Goal: Navigation & Orientation: Find specific page/section

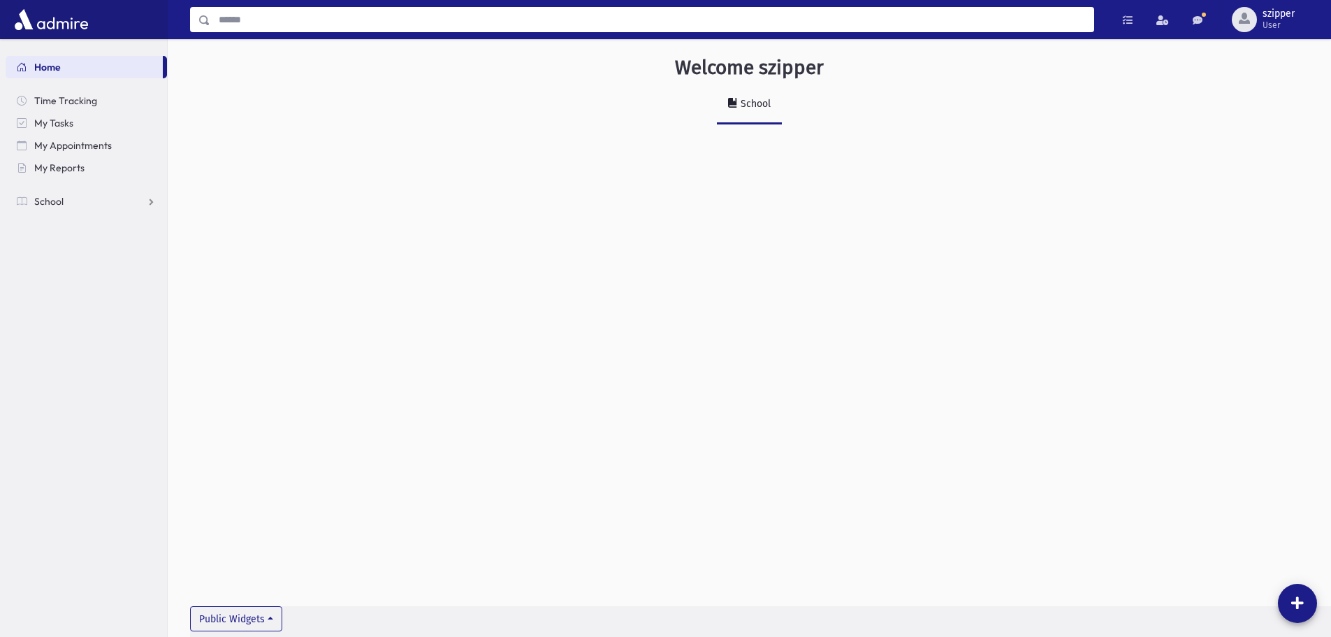
click at [309, 14] on input "Search" at bounding box center [651, 19] width 883 height 25
type input "******"
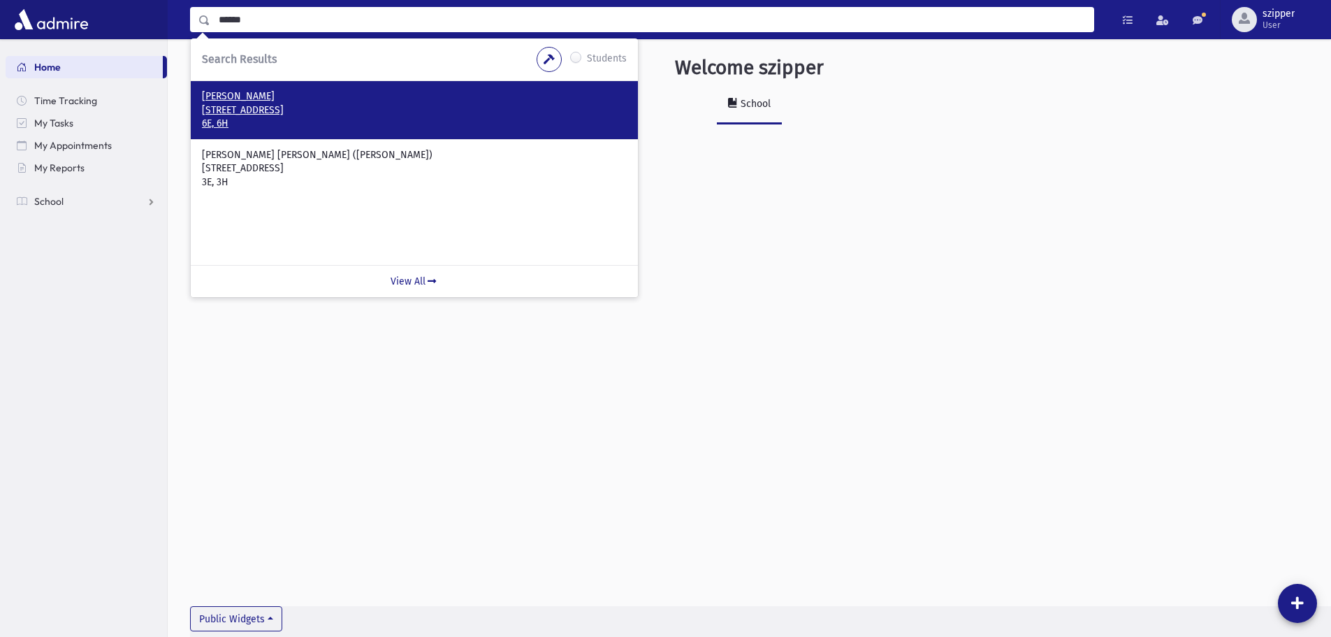
click at [275, 113] on p "18 Dixwell Road New City, NY 10956" at bounding box center [414, 110] width 425 height 14
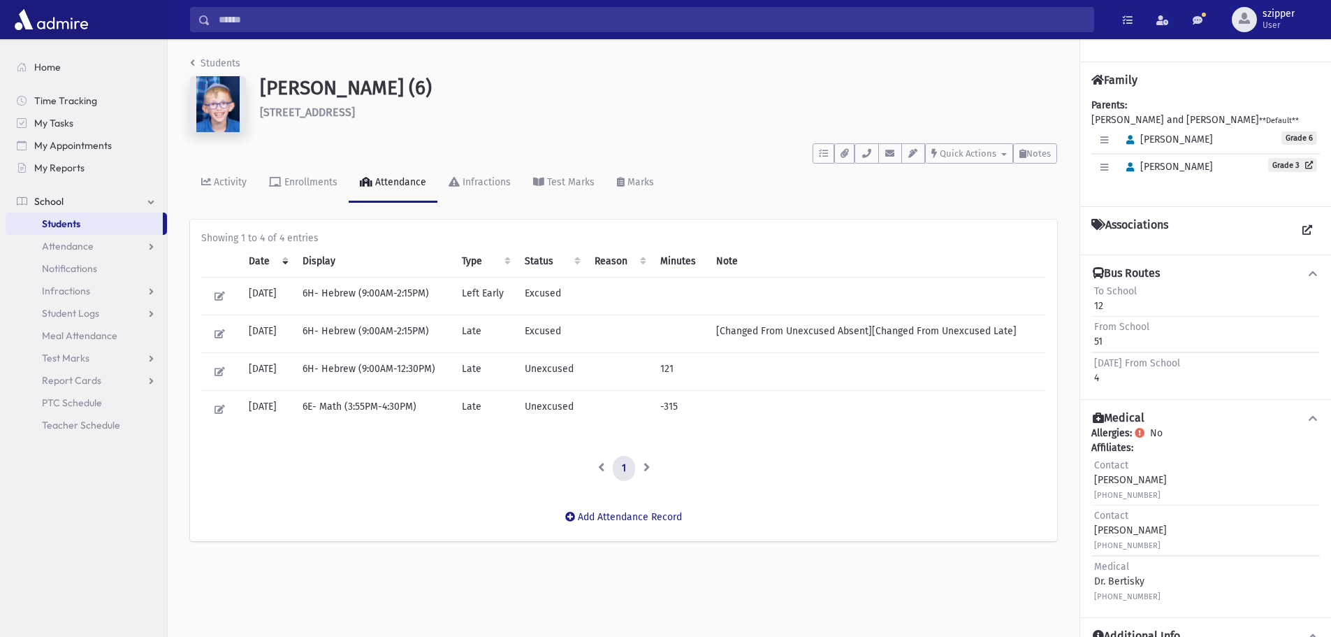
click at [870, 142] on div "To Do's No open tasks Show List Documents No documents Show List Select an Emai…" at bounding box center [623, 151] width 867 height 26
click at [870, 143] on div "To Do's No open tasks Show List Documents No documents Show List Select an Emai…" at bounding box center [623, 151] width 867 height 26
click at [866, 154] on icon "button" at bounding box center [866, 153] width 11 height 9
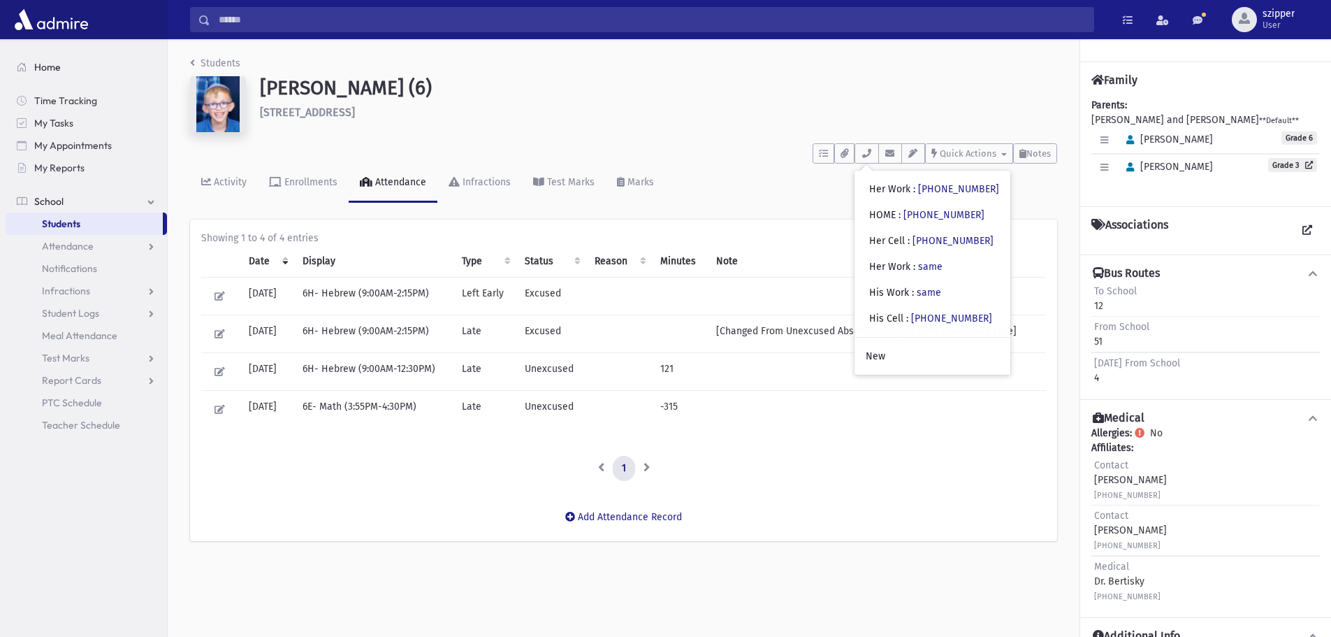
click at [76, 61] on link "Home" at bounding box center [86, 67] width 161 height 22
